Goal: Navigation & Orientation: Find specific page/section

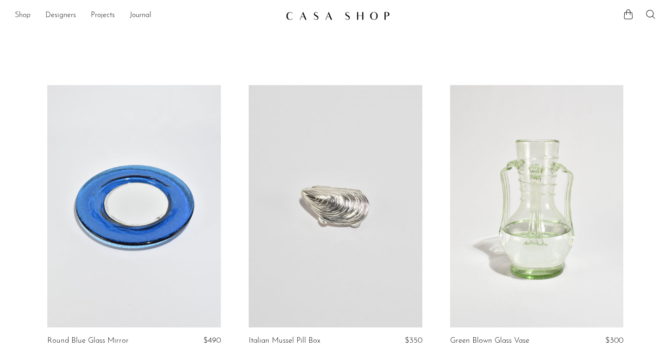
click at [25, 17] on link "Shop" at bounding box center [23, 16] width 16 height 12
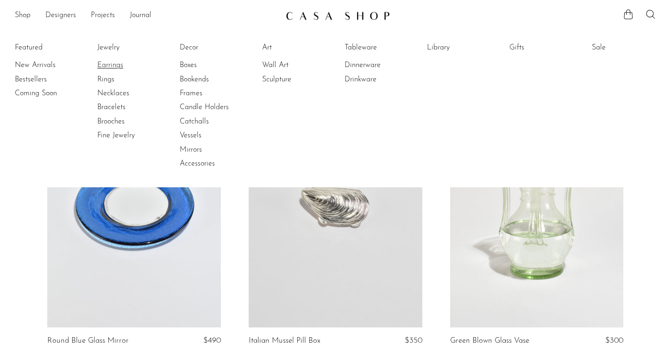
click at [115, 63] on link "Earrings" at bounding box center [131, 65] width 69 height 10
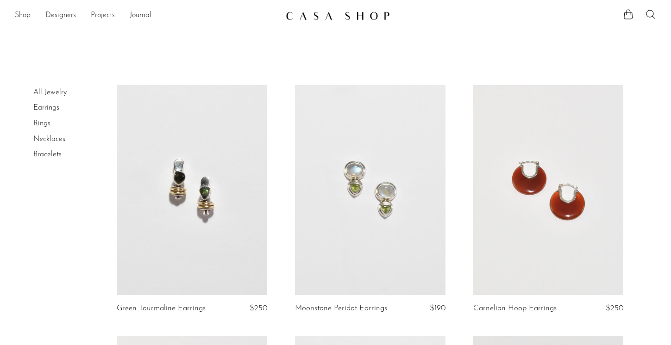
click at [22, 18] on link "Shop" at bounding box center [23, 16] width 16 height 12
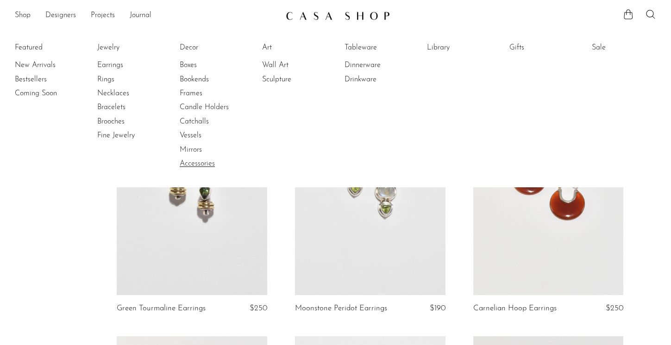
click at [197, 160] on link "Accessories" at bounding box center [214, 164] width 69 height 10
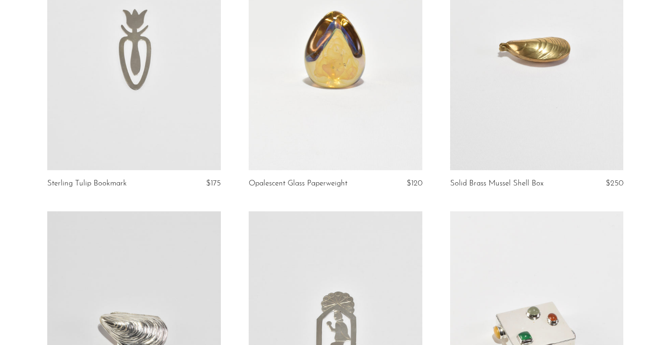
scroll to position [339, 0]
